Goal: Find specific page/section: Find specific page/section

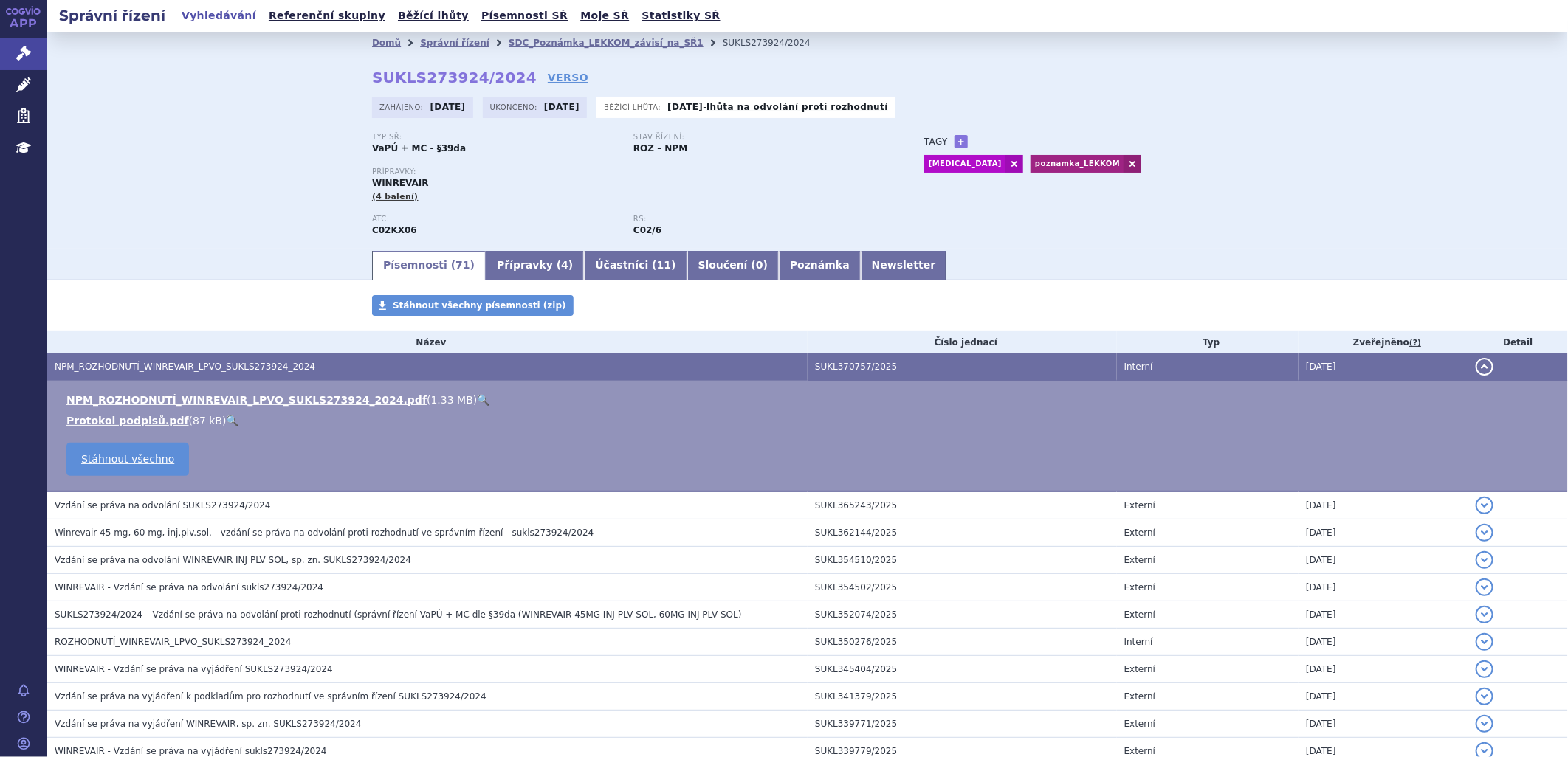
click at [219, 18] on link "Vyhledávání" at bounding box center [219, 16] width 83 height 20
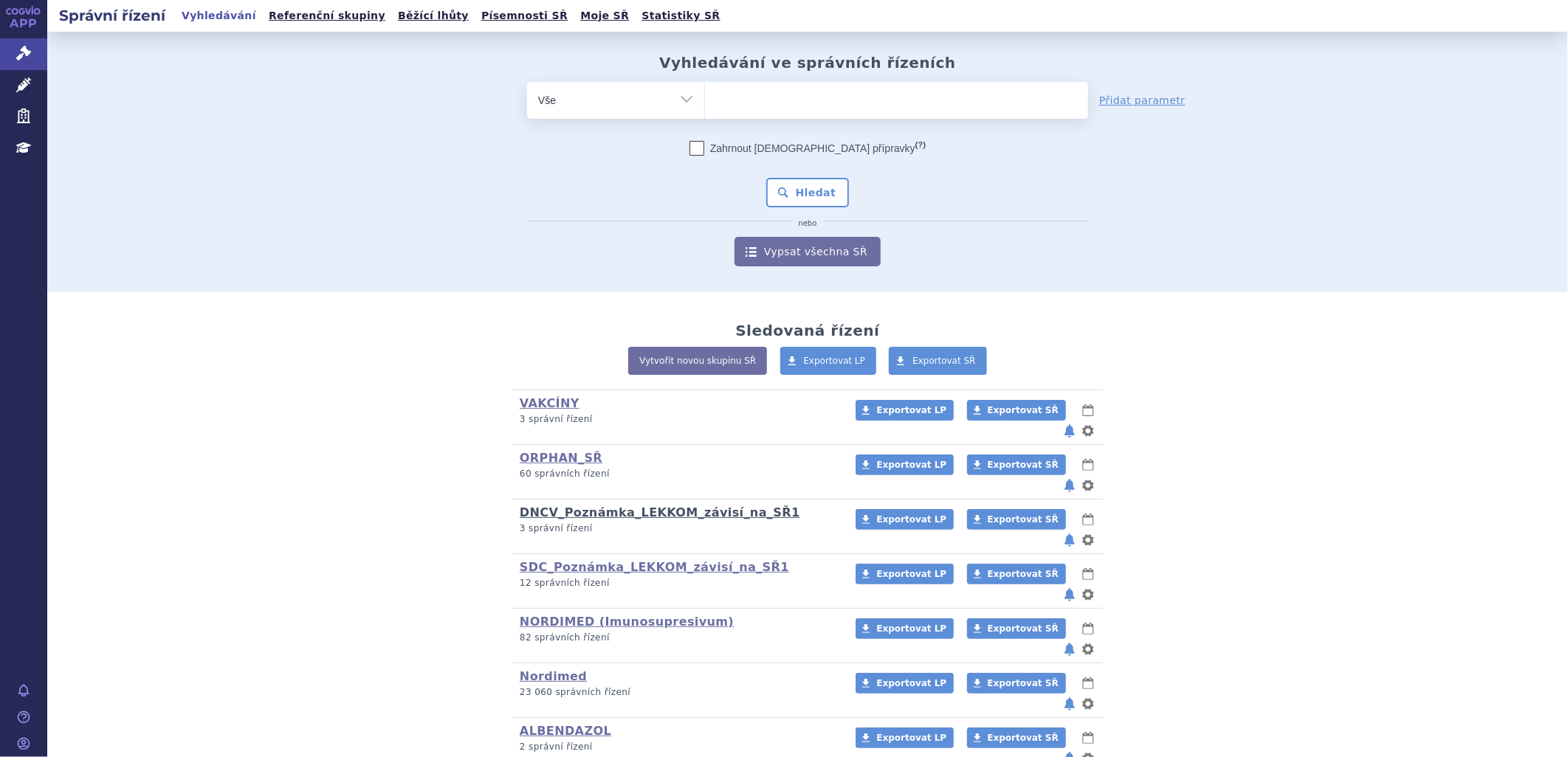
click at [624, 506] on link "DNCV_Poznámka_LEKKOM_závisí_na_SŘ1" at bounding box center [660, 512] width 280 height 14
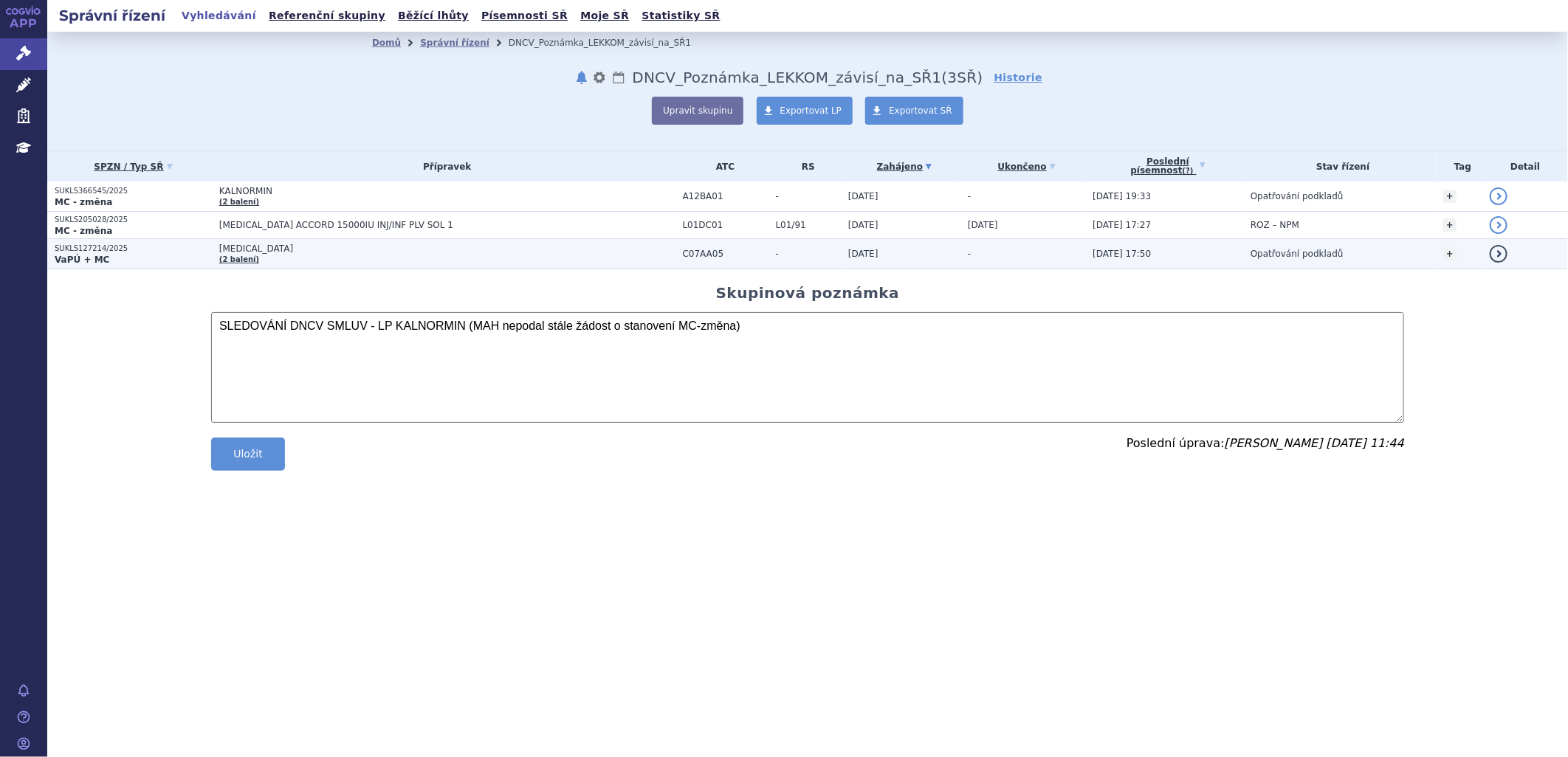
click at [285, 251] on span "PROPRANOLOL" at bounding box center [404, 249] width 369 height 10
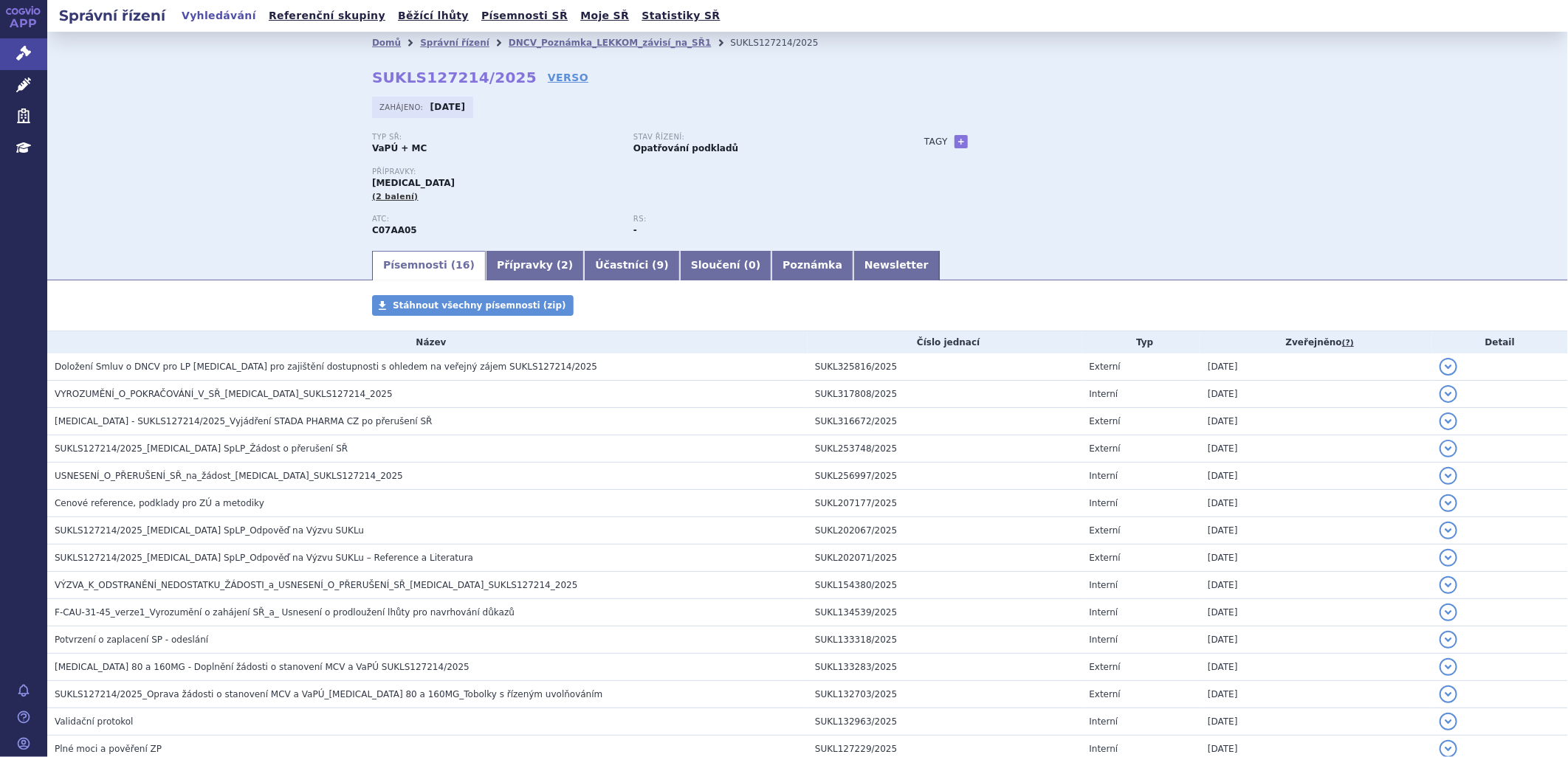
click at [215, 15] on link "Vyhledávání" at bounding box center [219, 16] width 83 height 20
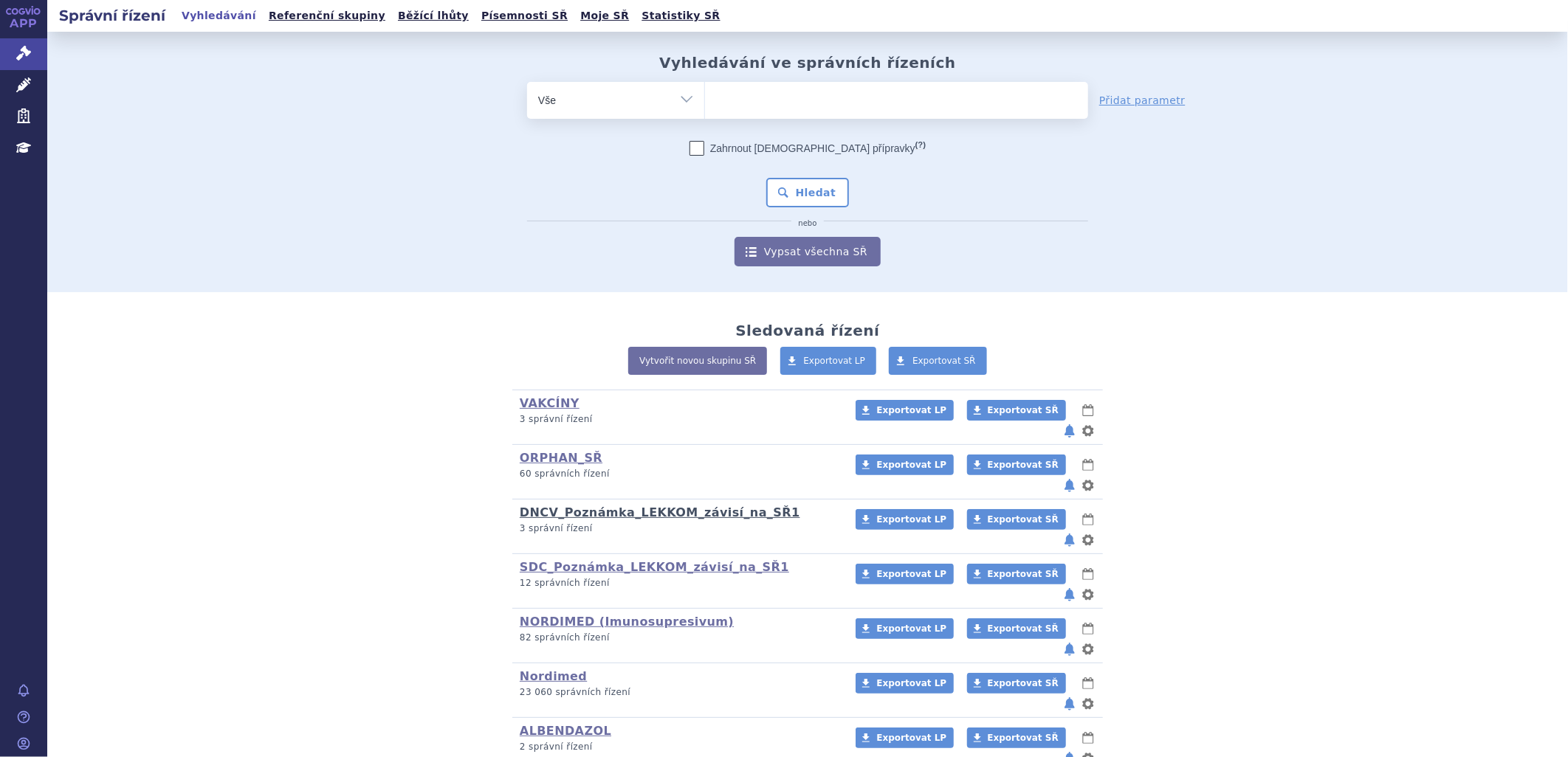
click at [623, 506] on link "DNCV_Poznámka_LEKKOM_závisí_na_SŘ1" at bounding box center [660, 512] width 280 height 14
